Goal: Obtain resource: Obtain resource

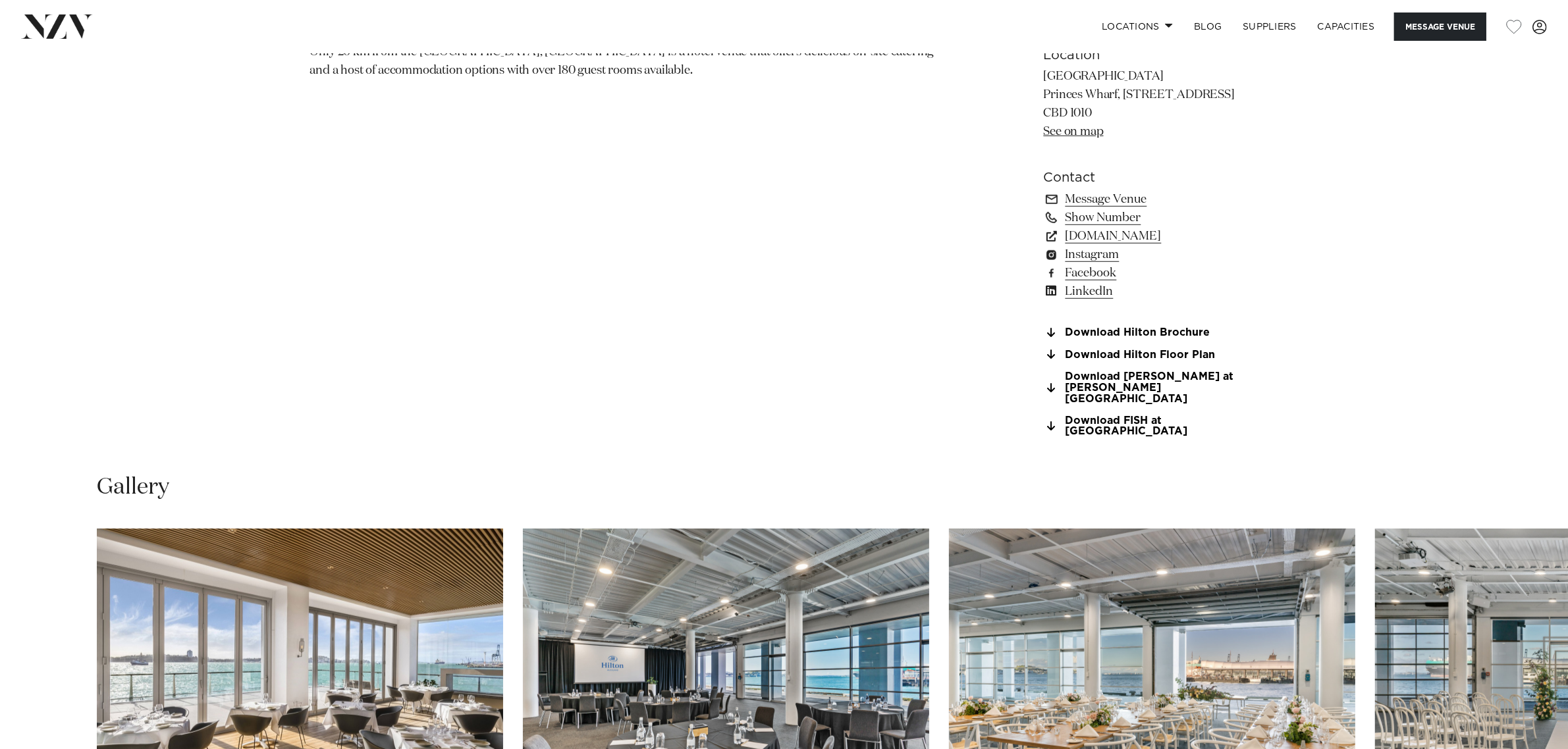
scroll to position [1317, 0]
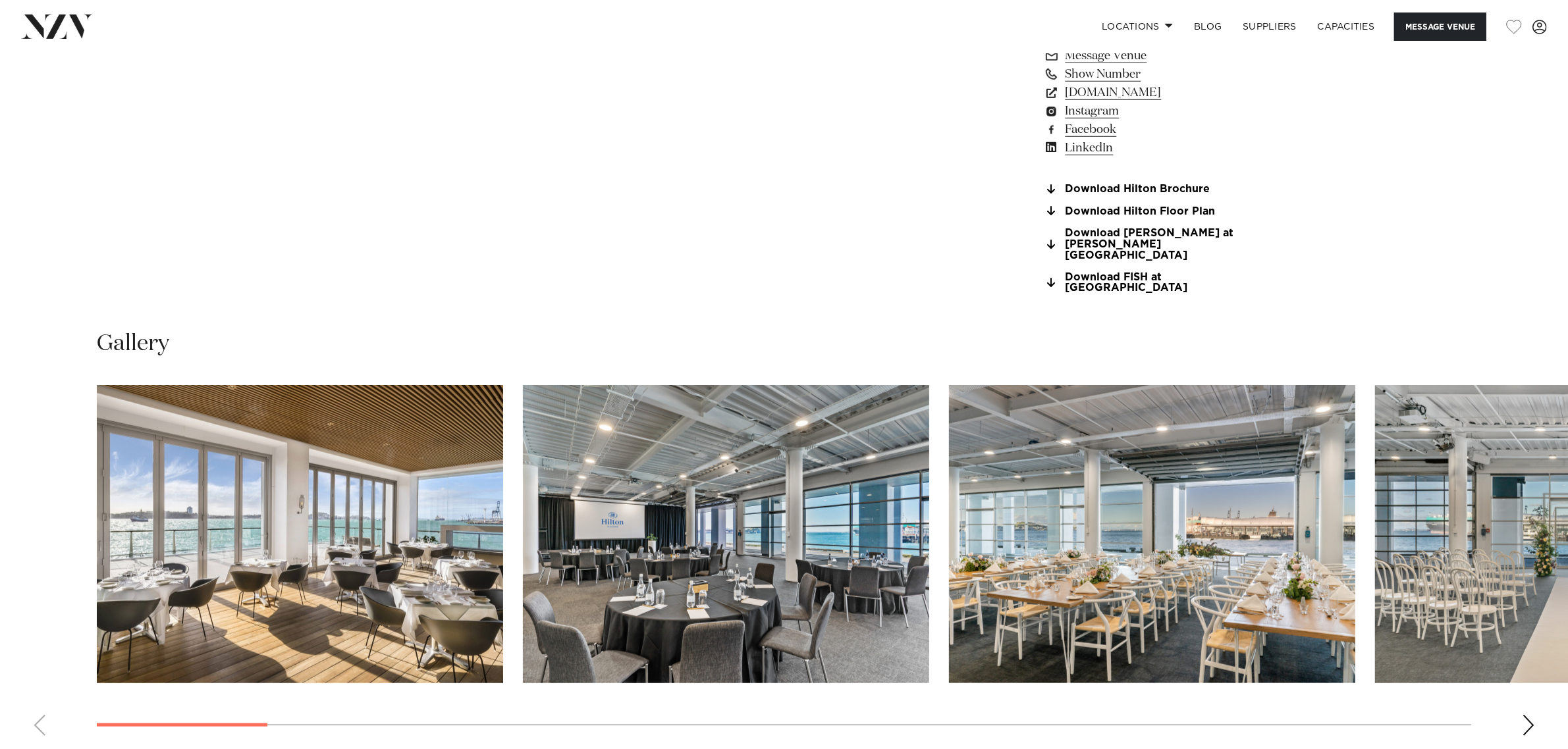
click at [1131, 190] on link "Download Hilton Brochure" at bounding box center [1151, 189] width 215 height 12
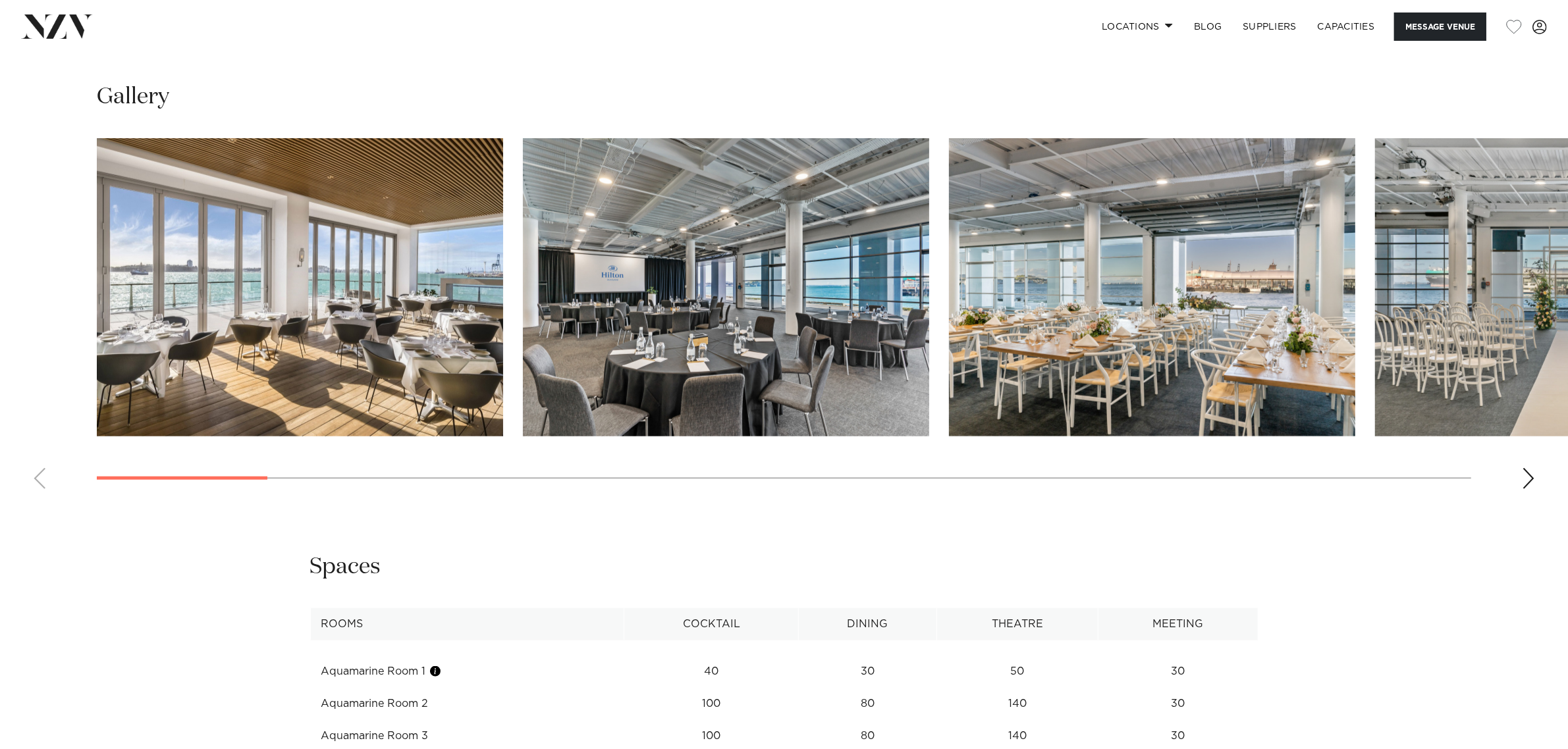
scroll to position [1811, 0]
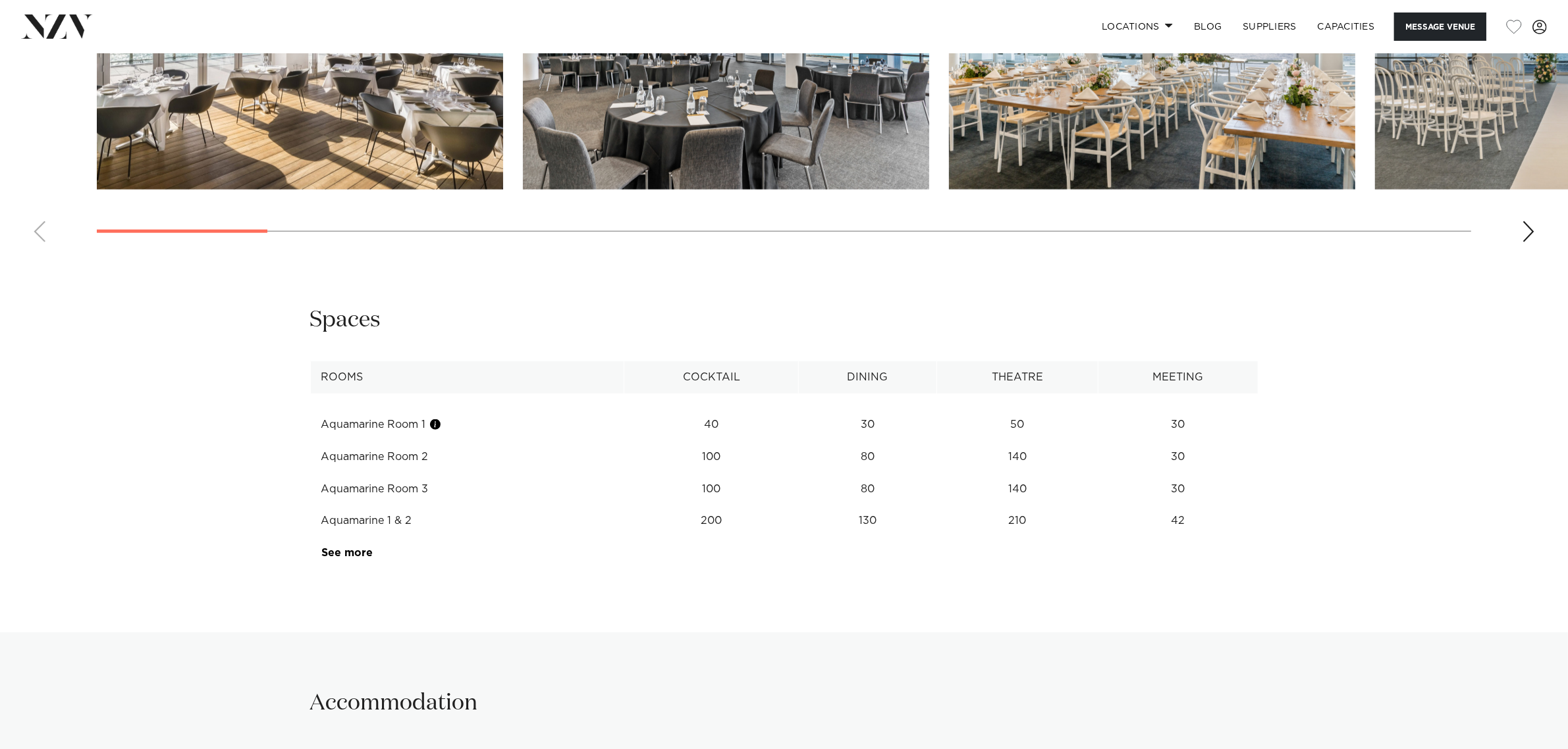
click at [356, 548] on link "See more" at bounding box center [373, 553] width 103 height 10
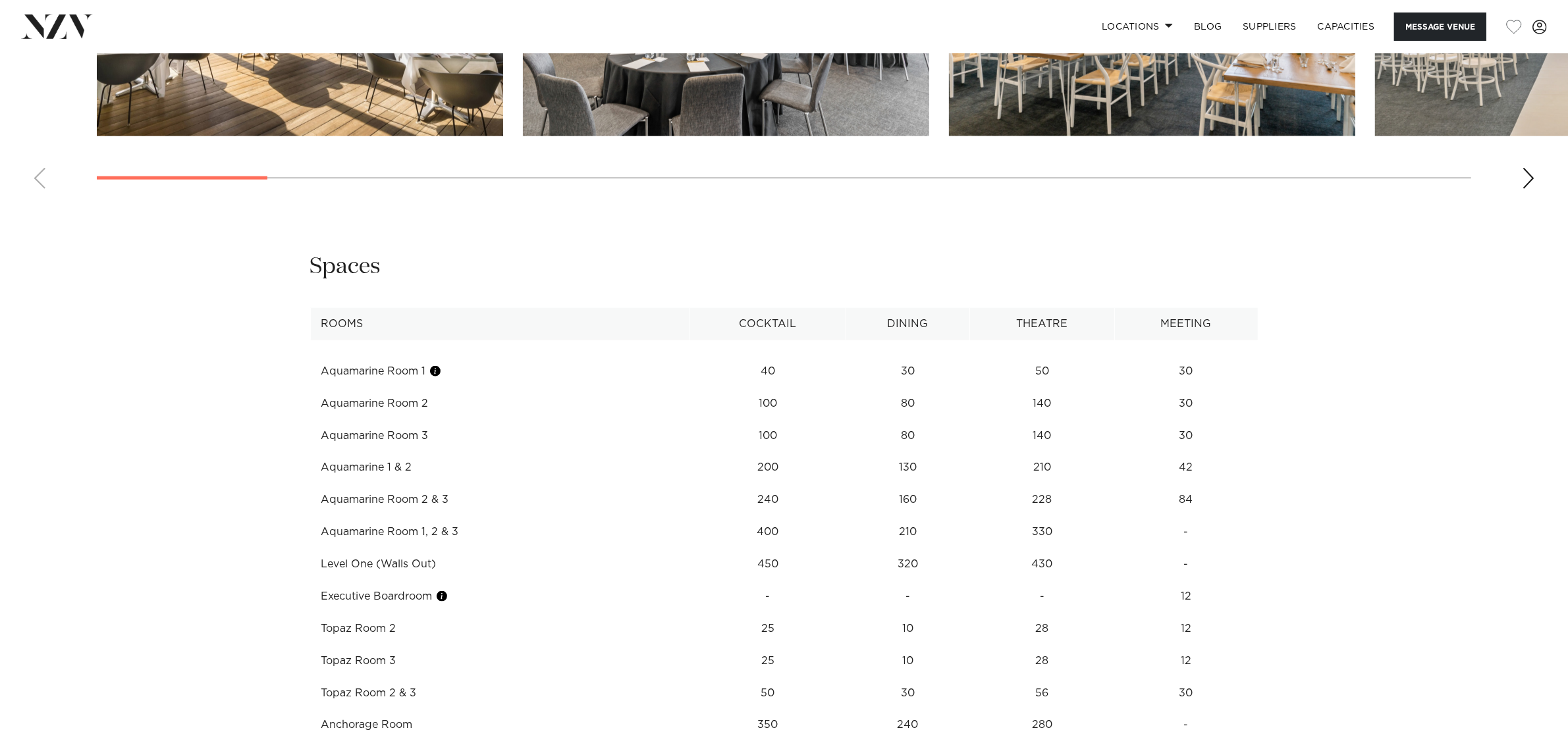
scroll to position [1893, 0]
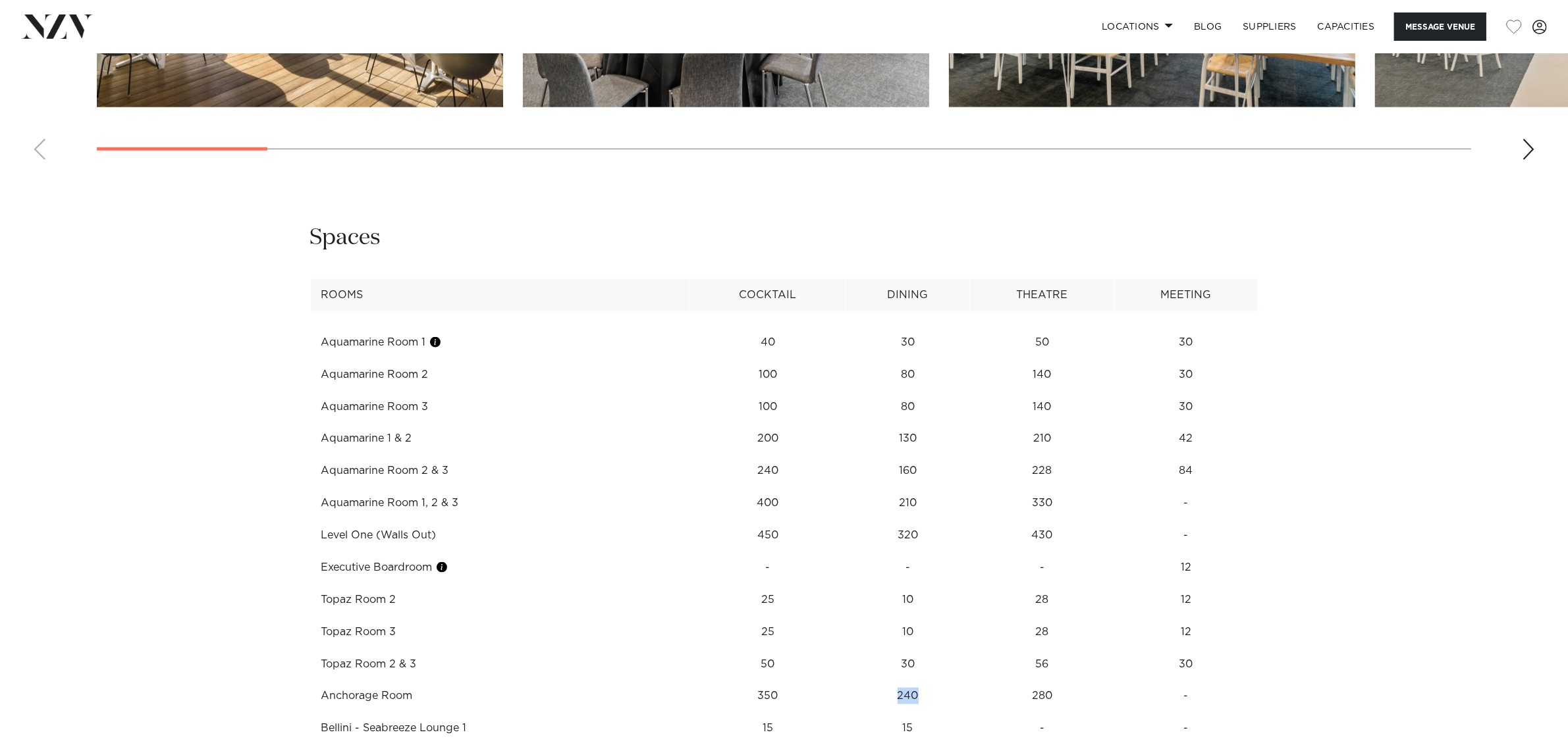
drag, startPoint x: 910, startPoint y: 659, endPoint x: 877, endPoint y: 656, distance: 33.1
click at [877, 680] on td "240" at bounding box center [909, 696] width 124 height 32
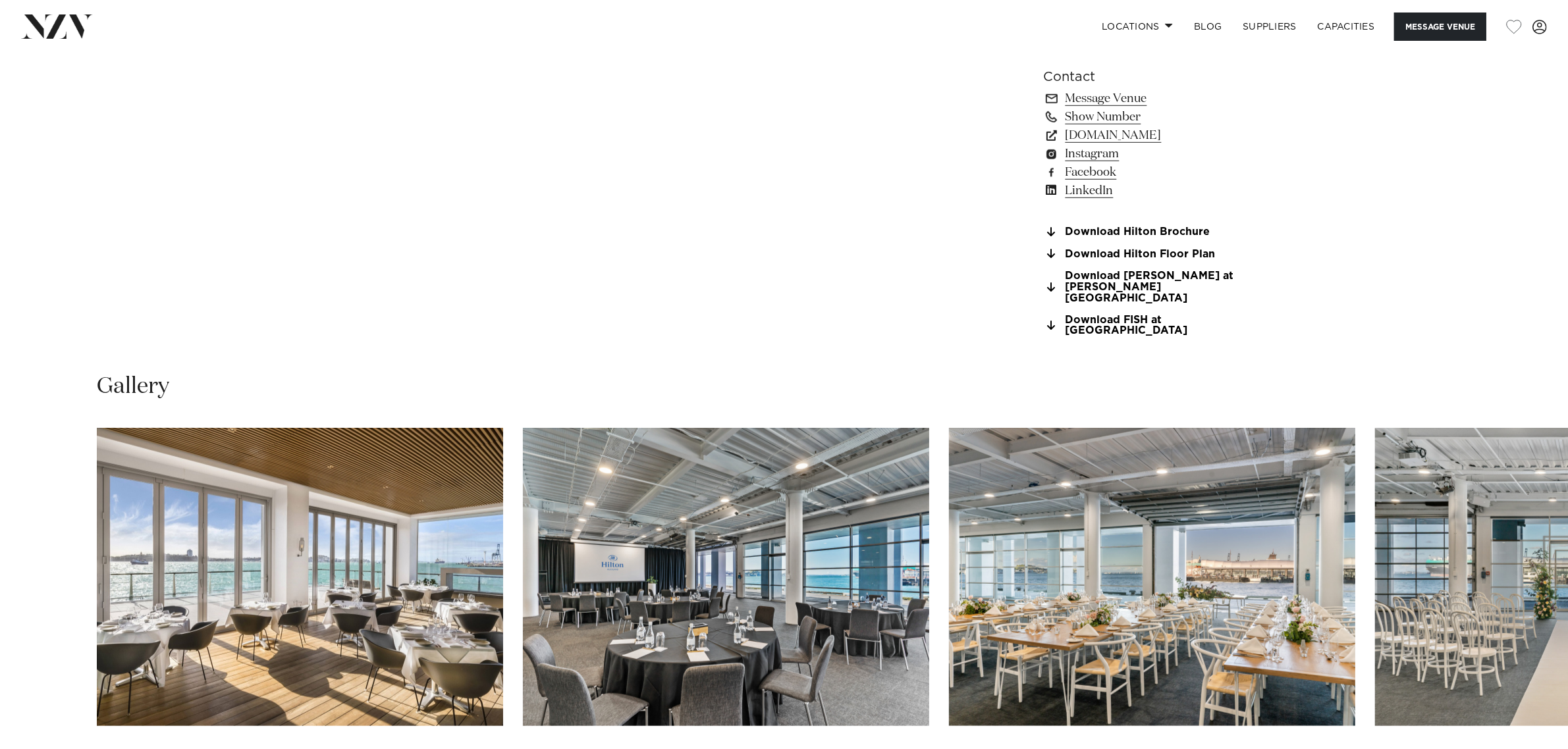
scroll to position [1152, 0]
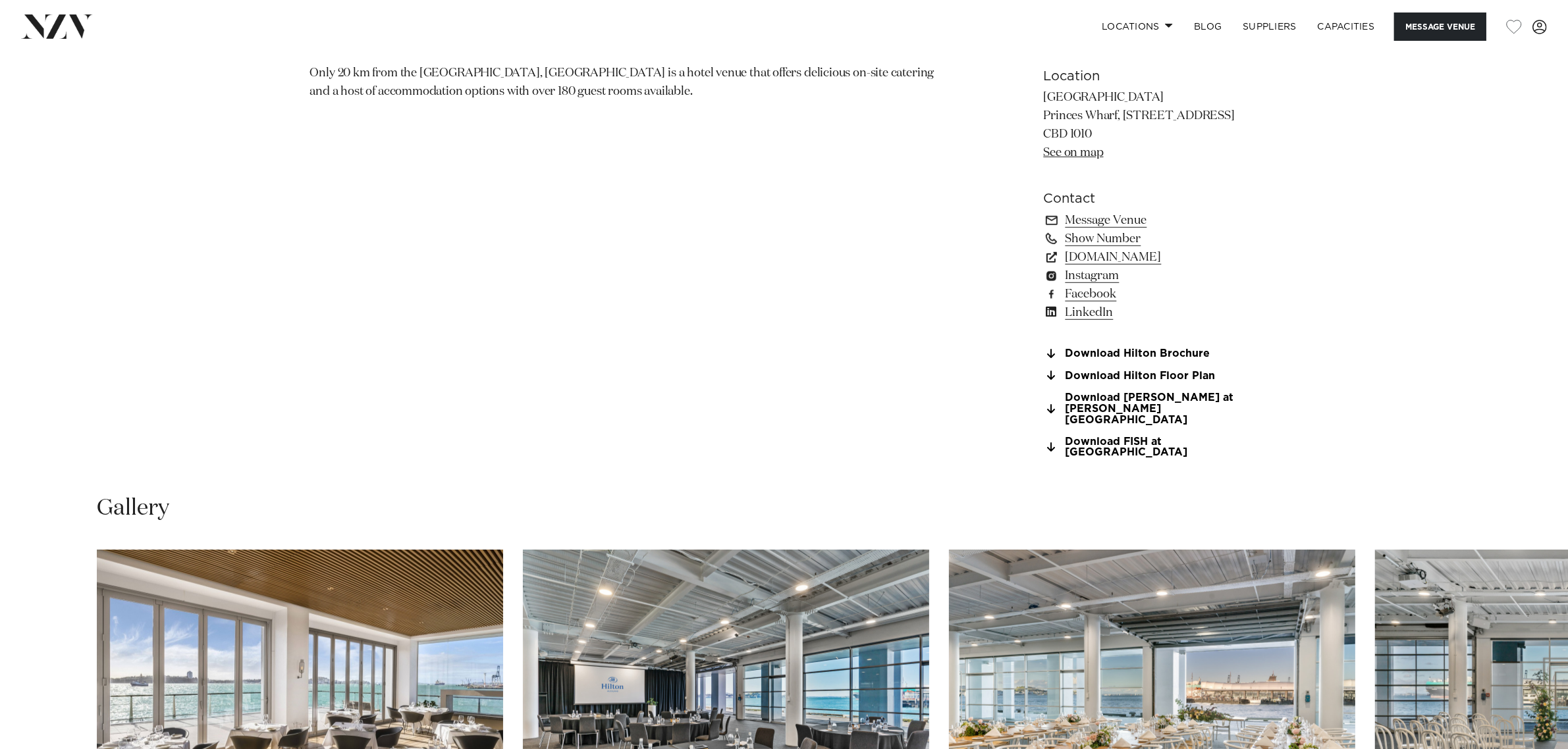
click at [1118, 378] on link "Download Hilton Floor Plan" at bounding box center [1151, 376] width 215 height 12
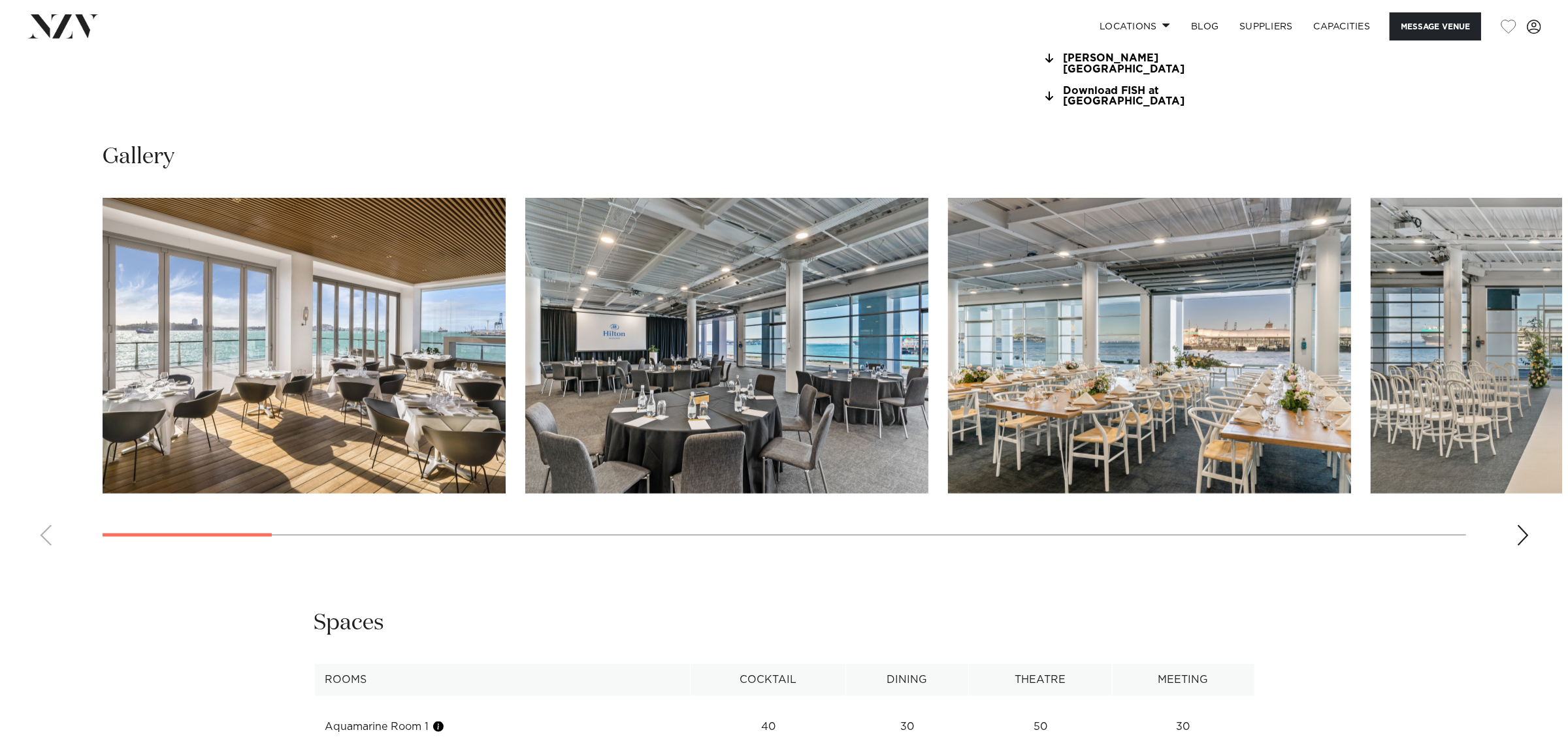
scroll to position [1552, 0]
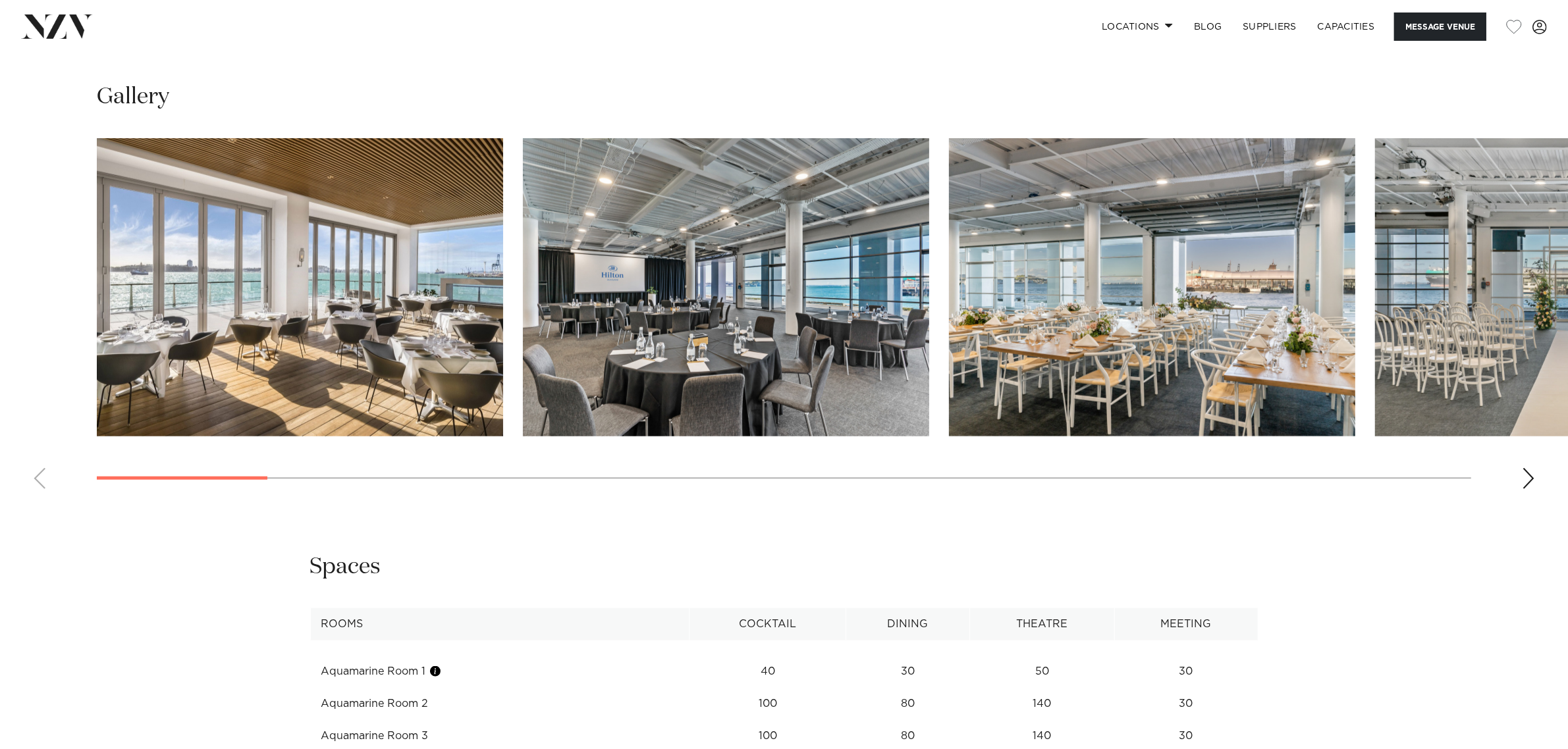
click at [1536, 431] on swiper-container at bounding box center [784, 319] width 1568 height 362
click at [401, 319] on img "1 / 26" at bounding box center [300, 287] width 406 height 298
